Goal: Task Accomplishment & Management: Manage account settings

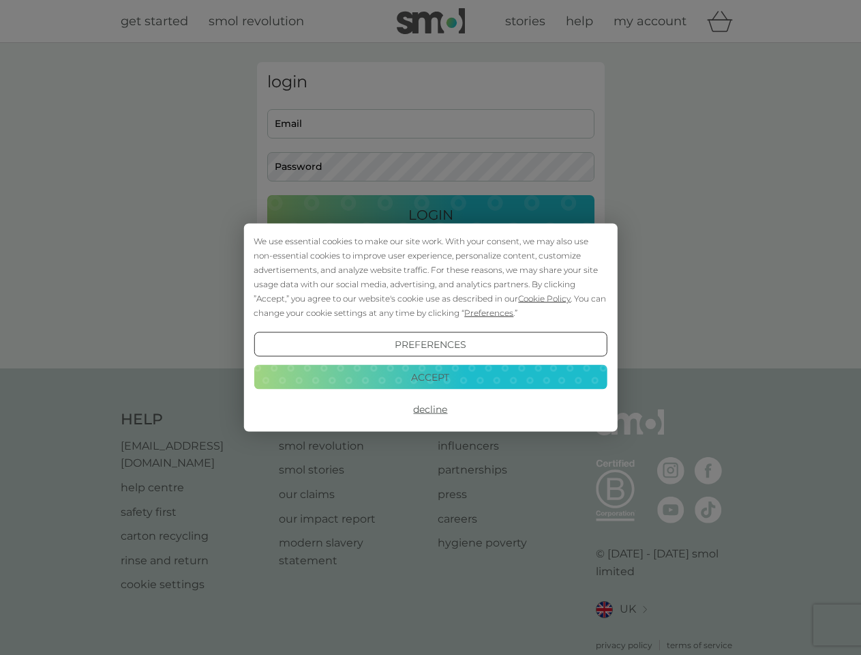
click at [545, 298] on span "Cookie Policy" at bounding box center [544, 298] width 53 height 10
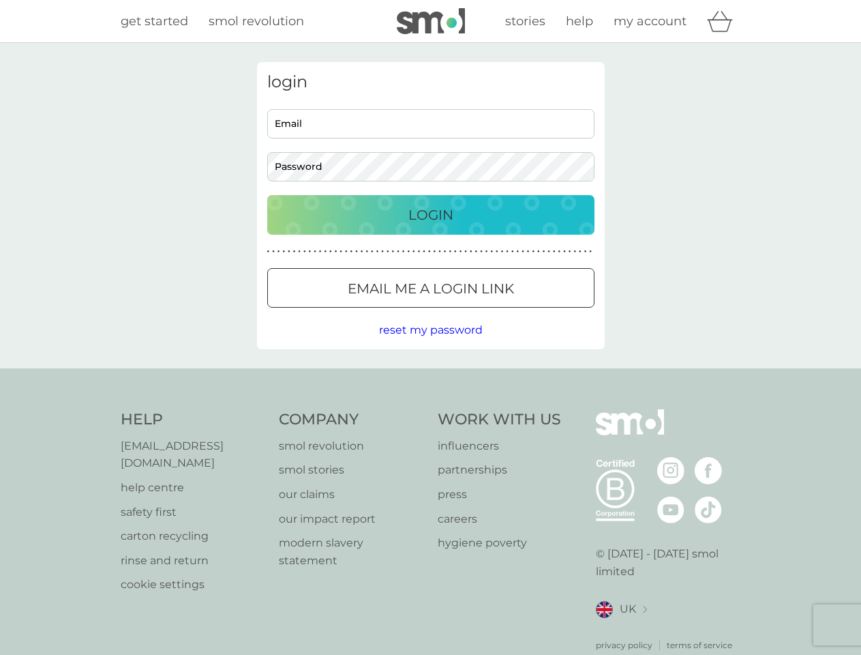
click at [488, 312] on div "login Email Password Login ● ● ● ● ● ● ● ● ● ● ● ● ● ● ● ● ● ● ● ● ● ● ● ● ● ● …" at bounding box center [431, 205] width 348 height 287
click at [430, 344] on div "login Email Password Login ● ● ● ● ● ● ● ● ● ● ● ● ● ● ● ● ● ● ● ● ● ● ● ● ● ● …" at bounding box center [431, 205] width 348 height 287
click at [430, 409] on div "Help [EMAIL_ADDRESS][DOMAIN_NAME] help centre safety first carton recycling rin…" at bounding box center [431, 530] width 621 height 242
click at [430, 376] on div "Help [EMAIL_ADDRESS][DOMAIN_NAME] help centre safety first carton recycling rin…" at bounding box center [430, 530] width 861 height 324
